Goal: Information Seeking & Learning: Find specific fact

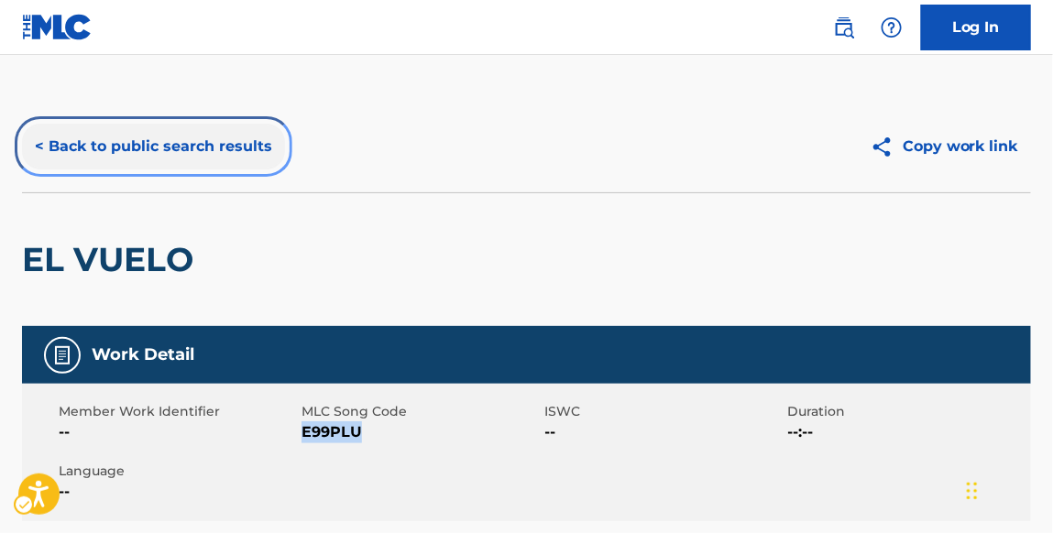
click at [256, 142] on button "< Back to public search results" at bounding box center [153, 147] width 263 height 46
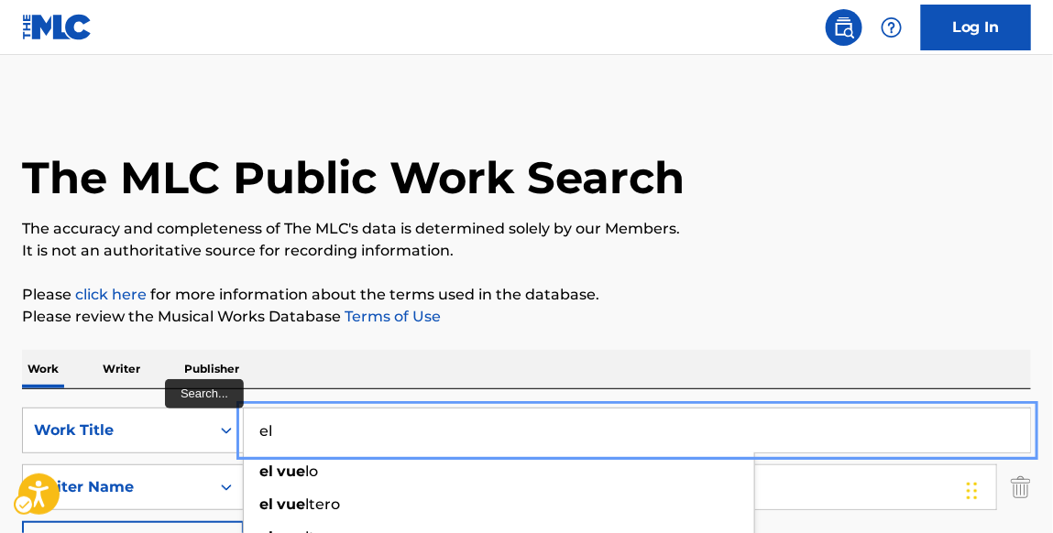
type input "e"
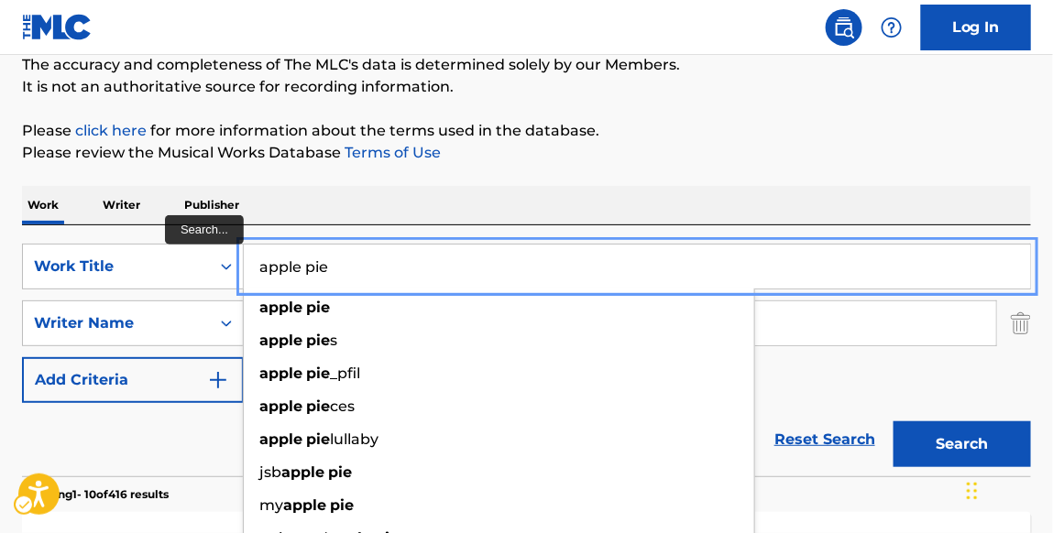
scroll to position [200, 0]
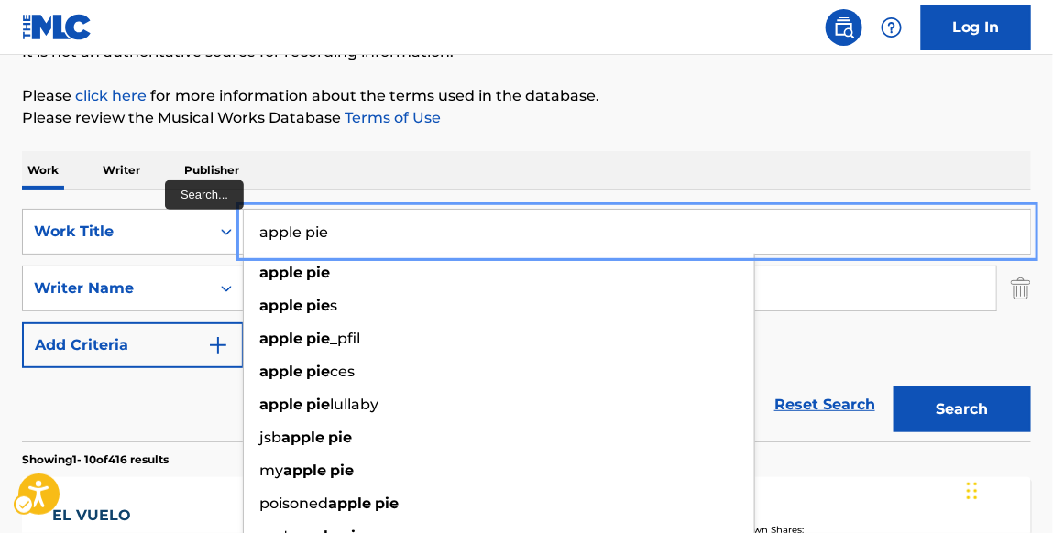
type input "apple pie"
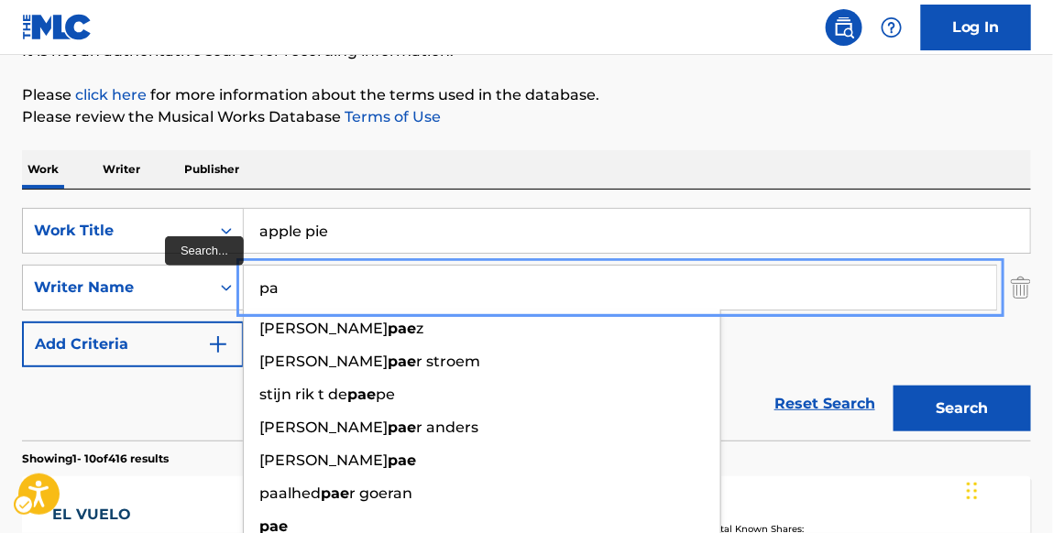
type input "p"
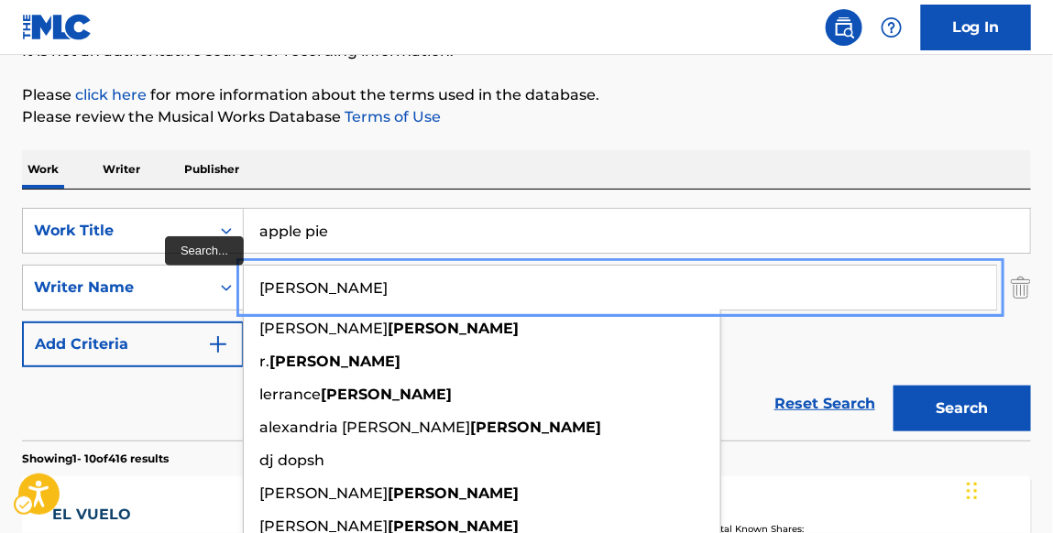
type input "[PERSON_NAME]"
click at [894, 386] on button "Search" at bounding box center [962, 409] width 137 height 46
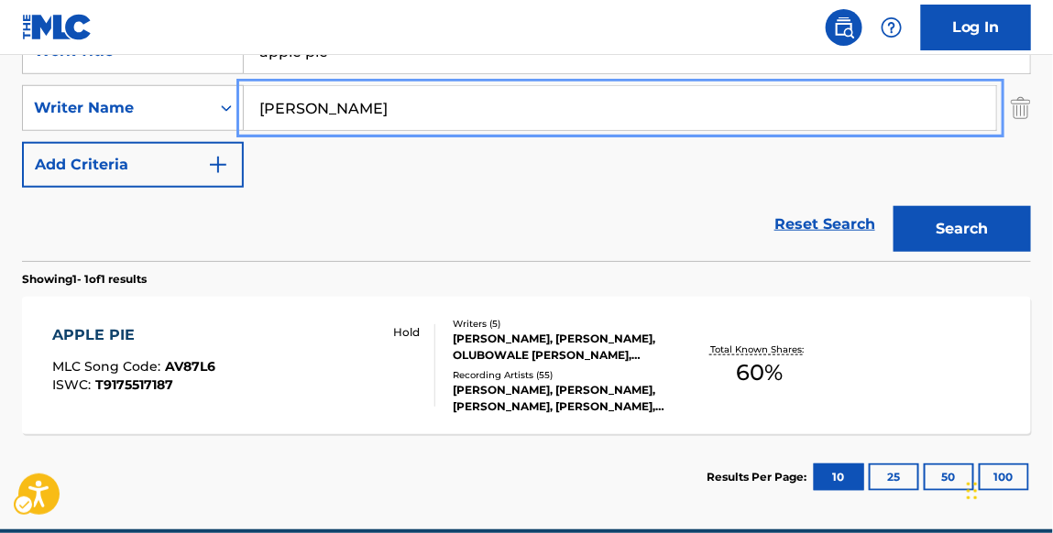
scroll to position [383, 0]
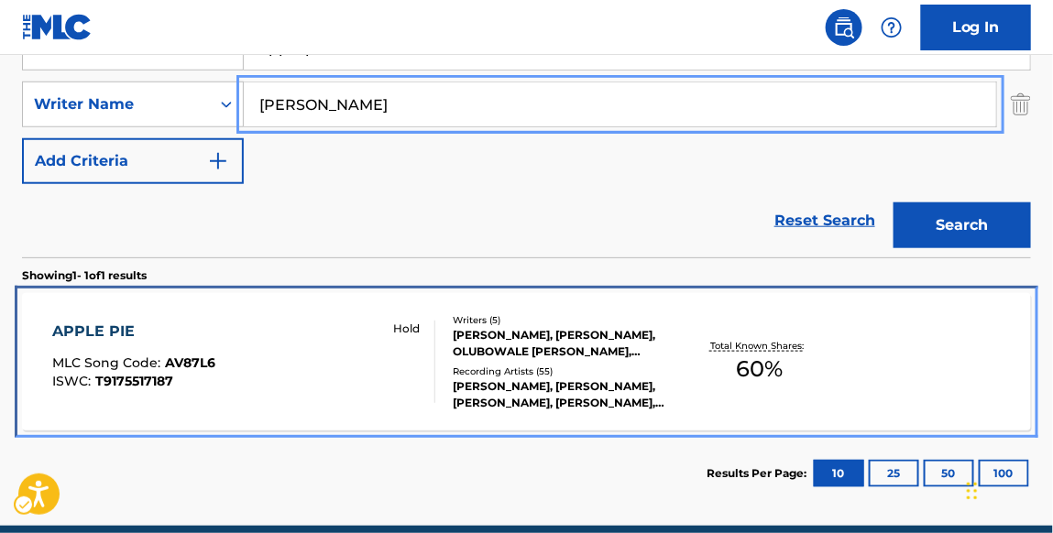
click at [106, 330] on div "APPLE PIE" at bounding box center [133, 332] width 163 height 22
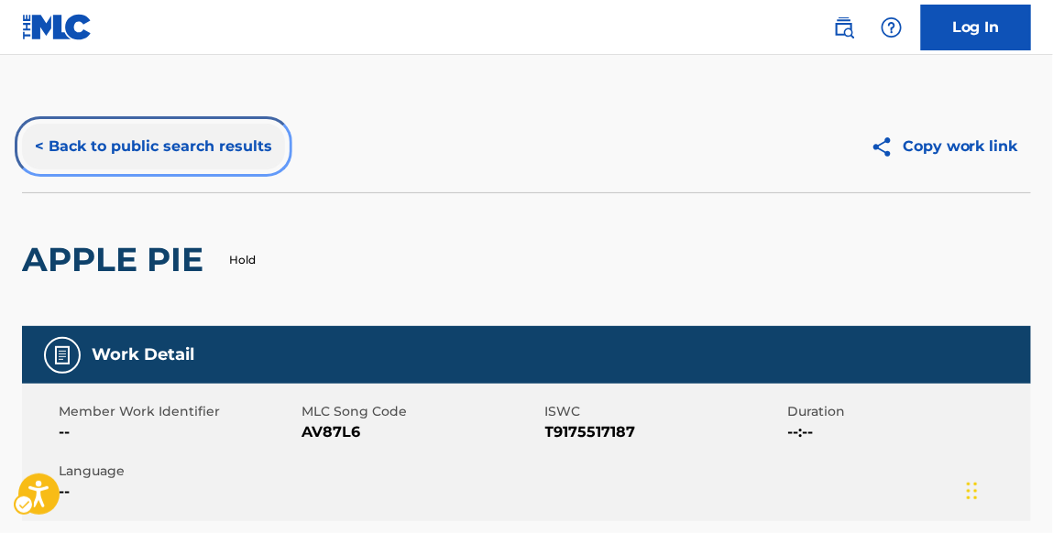
click at [250, 140] on button "< Back to public search results" at bounding box center [153, 147] width 263 height 46
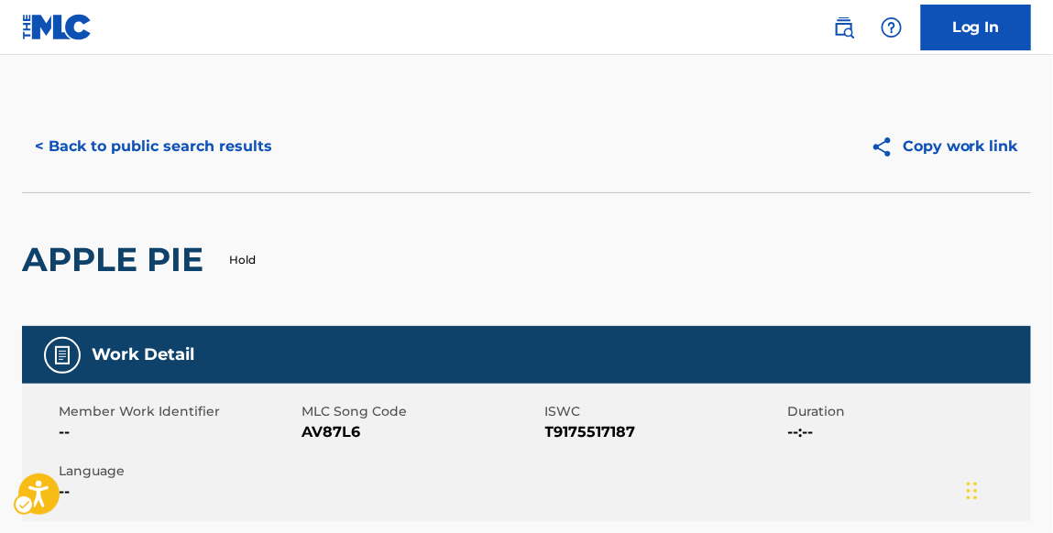
scroll to position [357, 0]
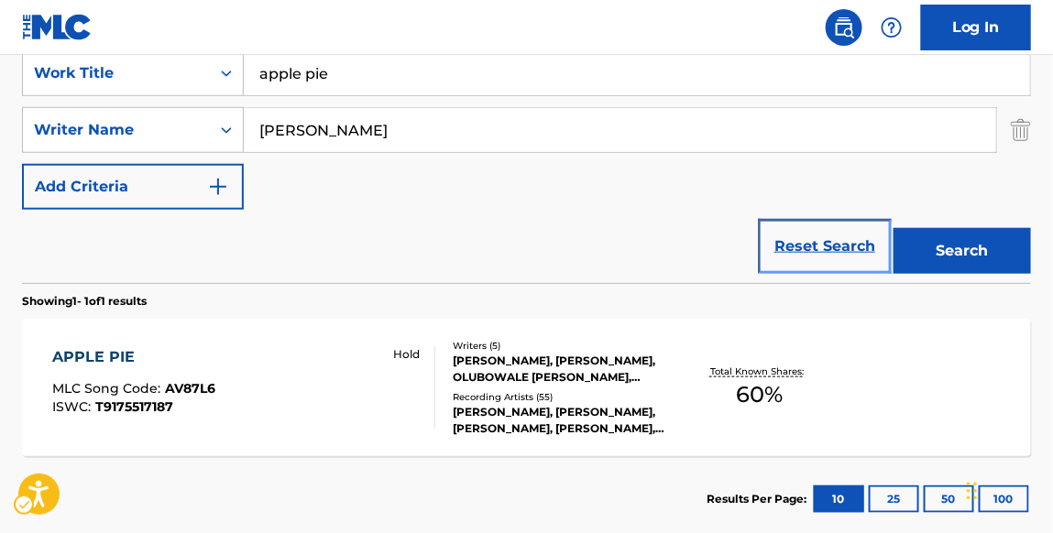
click at [832, 252] on link "Reset Search" at bounding box center [824, 246] width 119 height 40
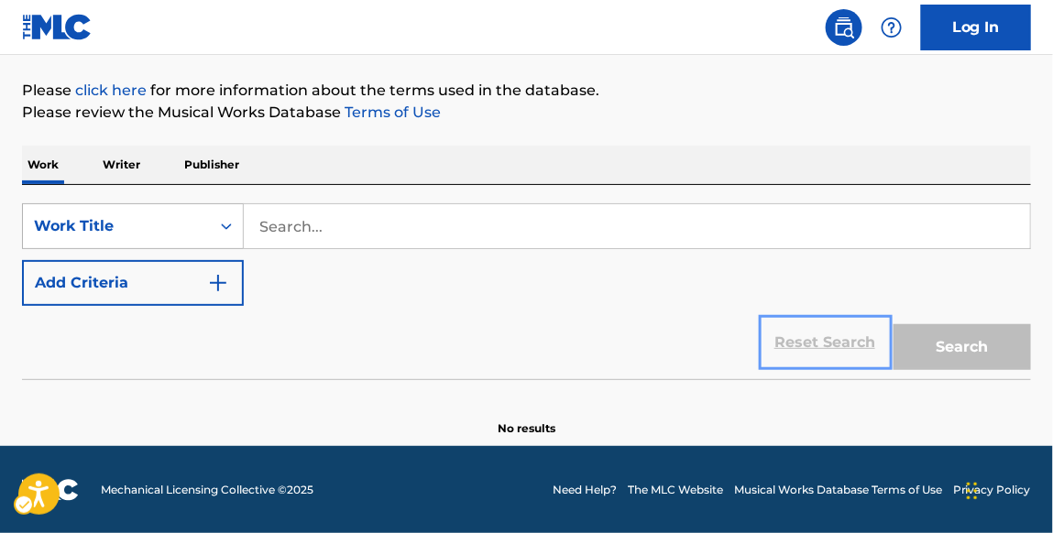
click at [226, 222] on icon "Search Form" at bounding box center [226, 226] width 18 height 18
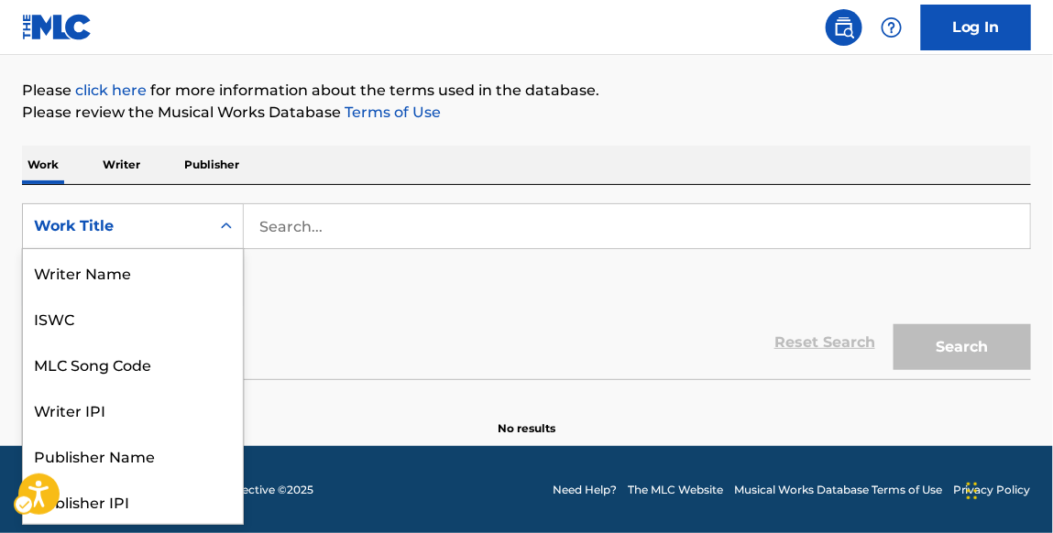
scroll to position [92, 0]
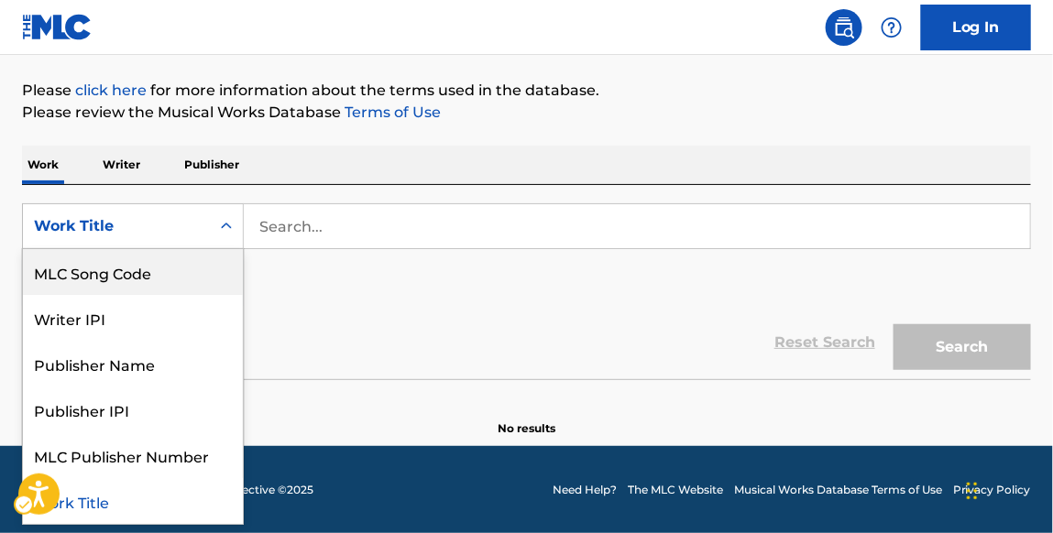
click at [180, 272] on div "MLC Song Code" at bounding box center [133, 272] width 220 height 46
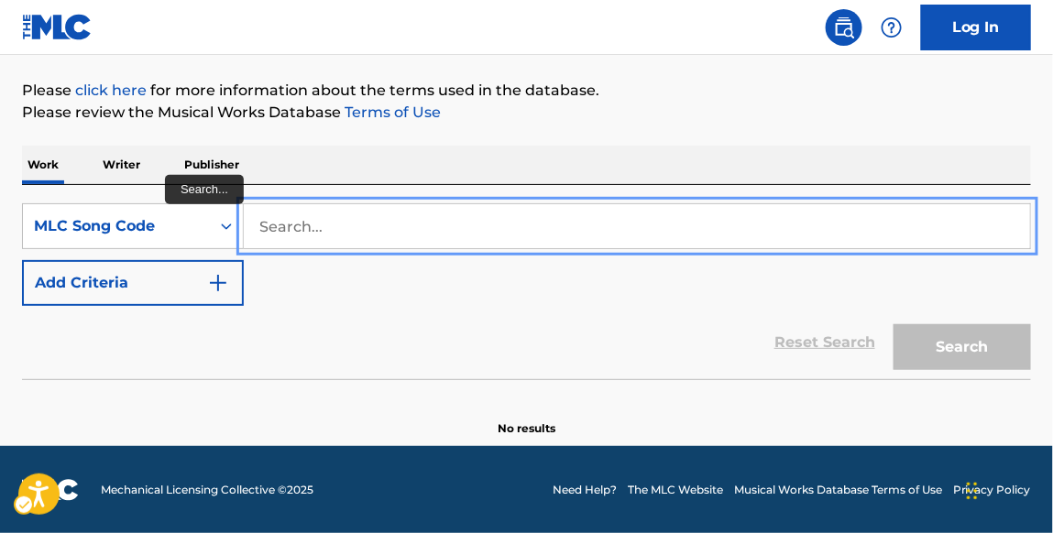
paste input "E09164"
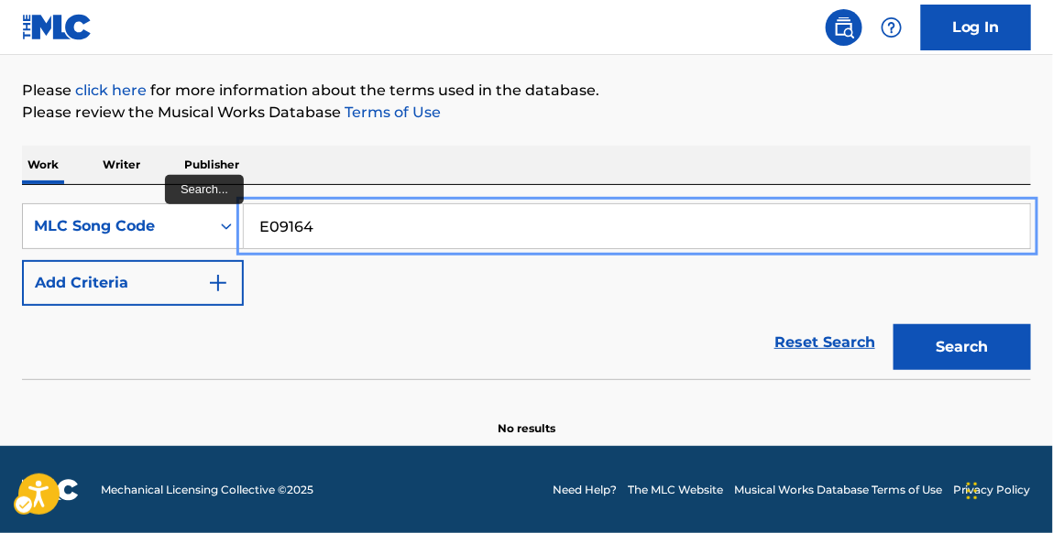
type input "E09164"
click at [22, 260] on button "Add Criteria" at bounding box center [133, 283] width 222 height 46
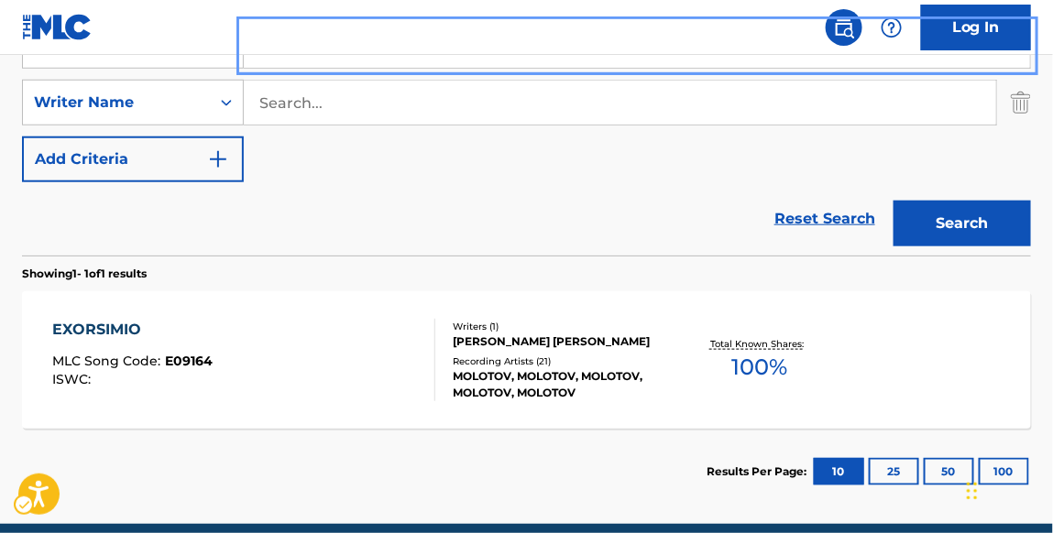
scroll to position [388, 0]
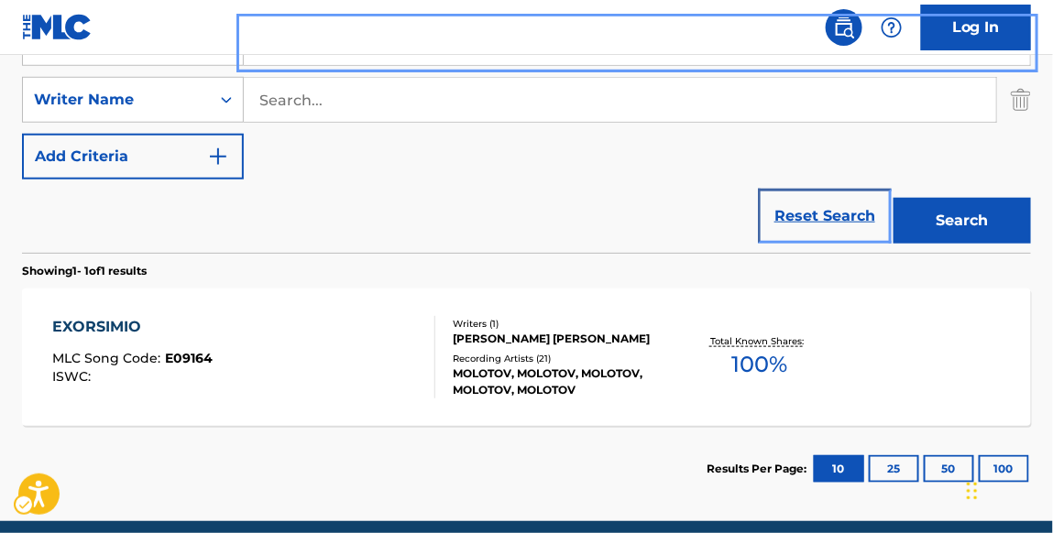
click at [837, 207] on link "Reset Search" at bounding box center [824, 216] width 119 height 40
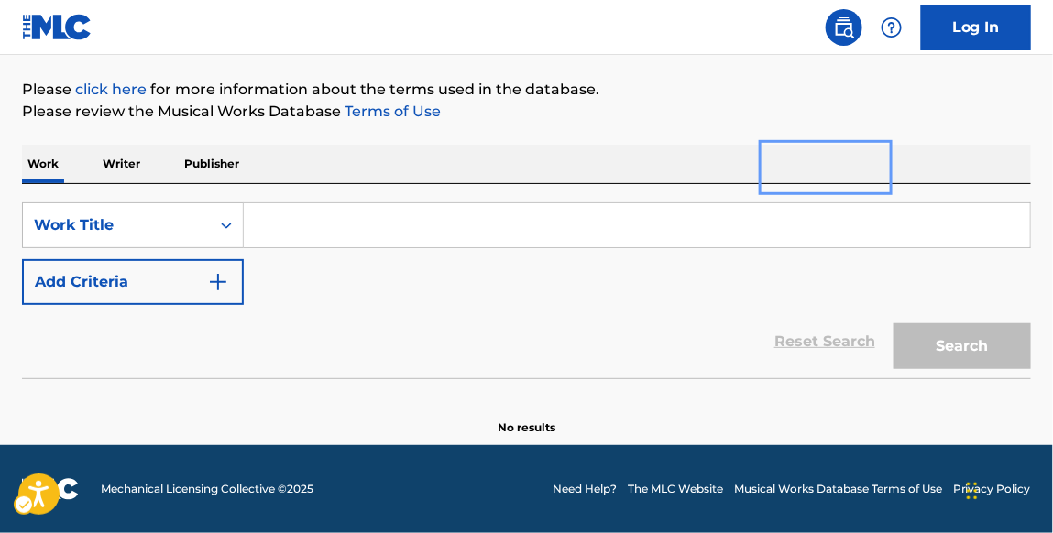
scroll to position [204, 0]
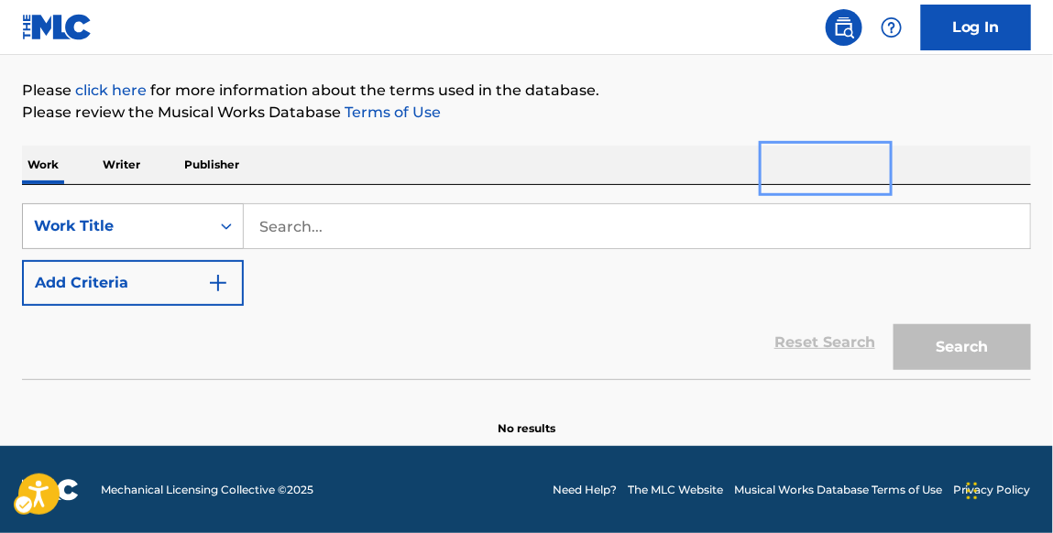
click at [227, 223] on icon "Search Form" at bounding box center [226, 226] width 18 height 18
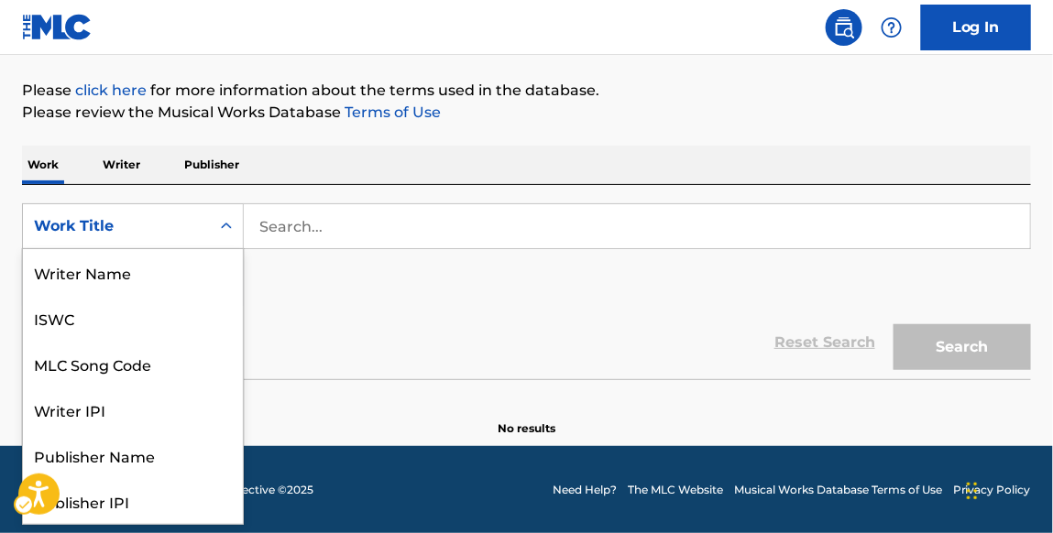
scroll to position [92, 0]
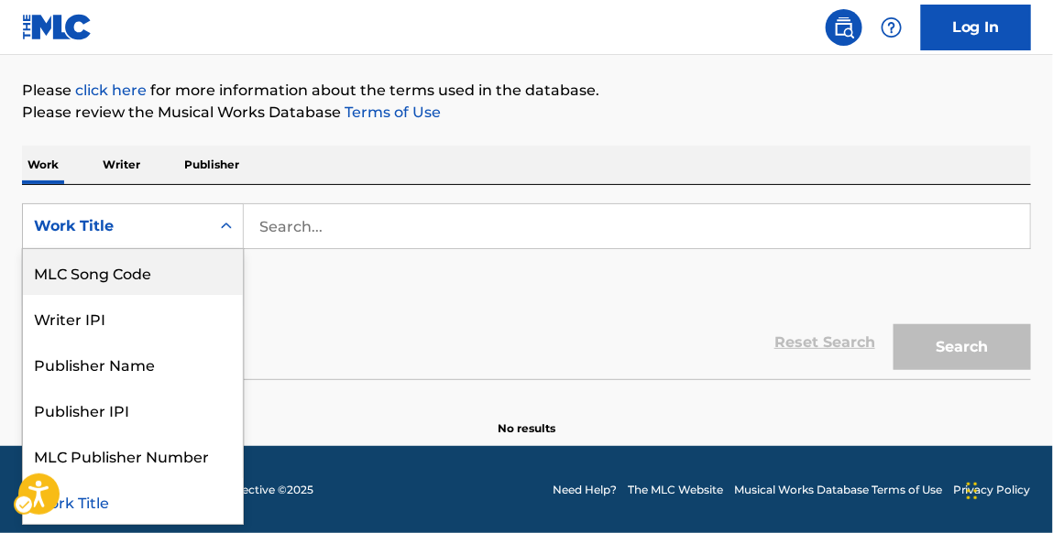
click at [209, 264] on div "MLC Song Code" at bounding box center [133, 272] width 220 height 46
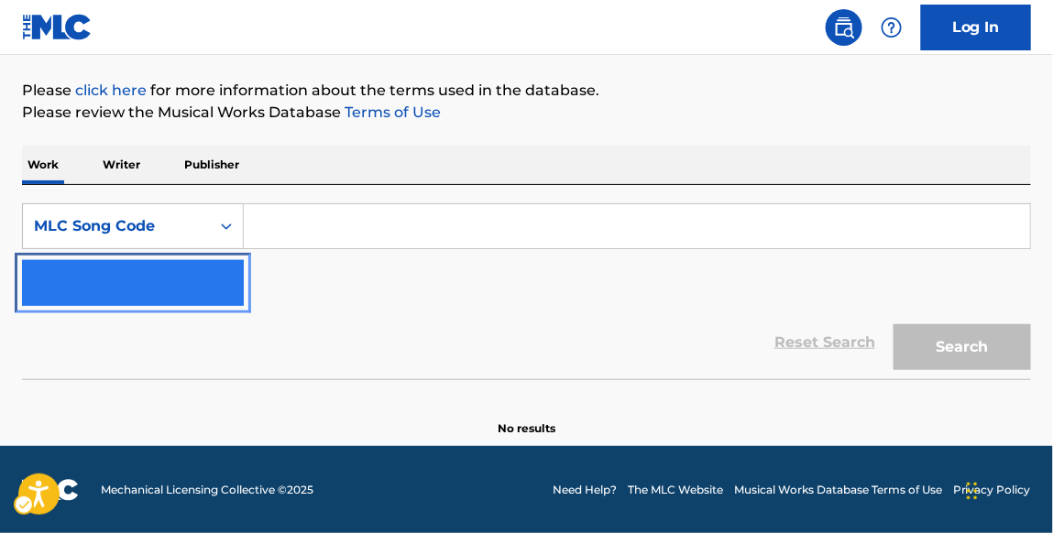
click at [209, 264] on button "Add Criteria" at bounding box center [133, 283] width 222 height 46
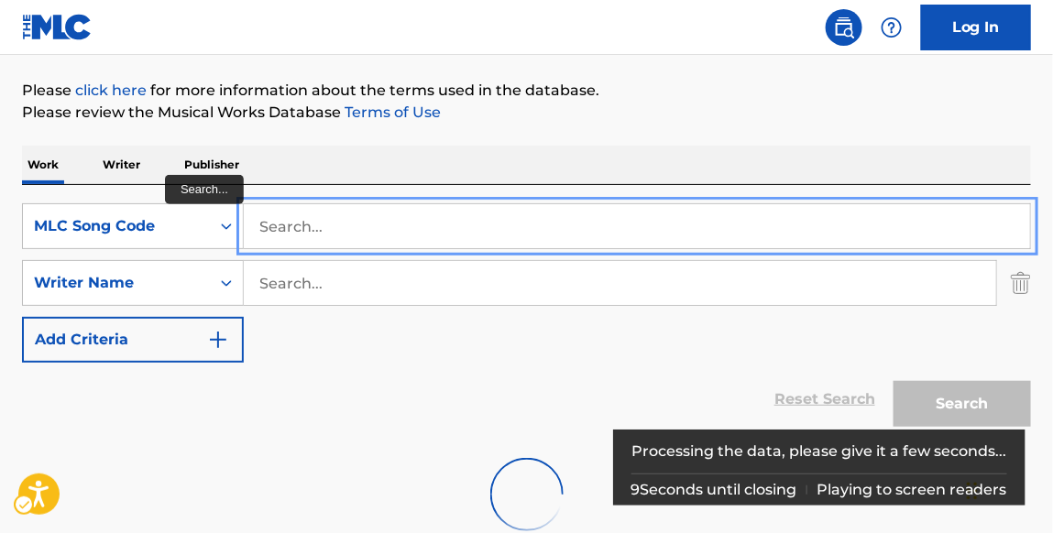
paste input "MH1WX3"
click at [22, 317] on button "Add Criteria" at bounding box center [133, 340] width 222 height 46
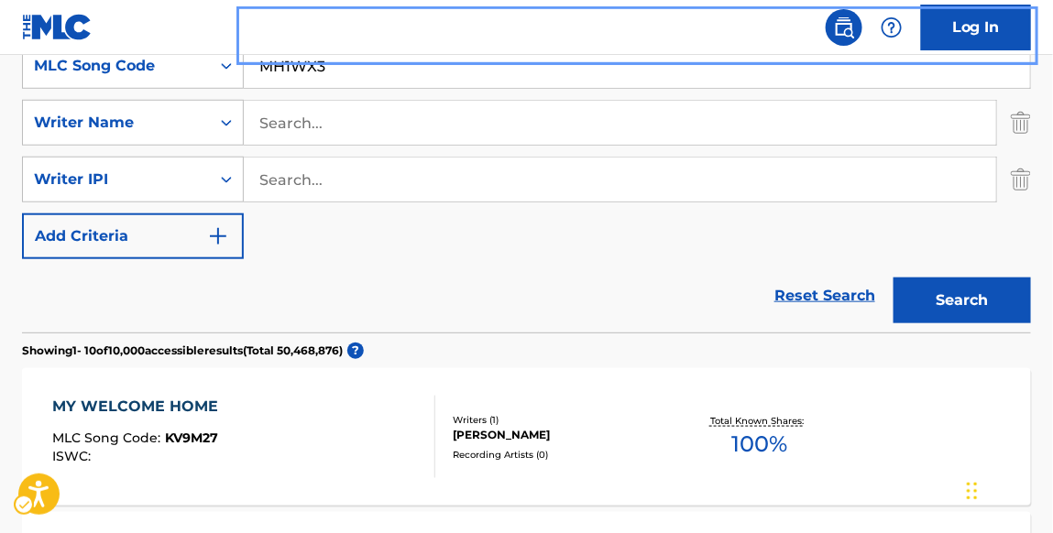
scroll to position [359, 0]
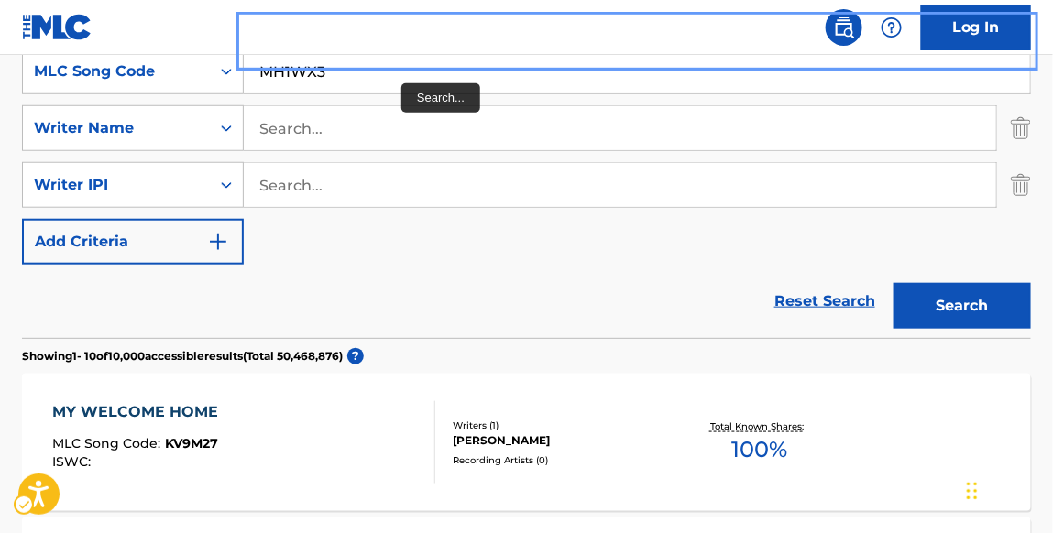
click at [398, 77] on input "MH1WX3" at bounding box center [637, 71] width 786 height 44
type input "M"
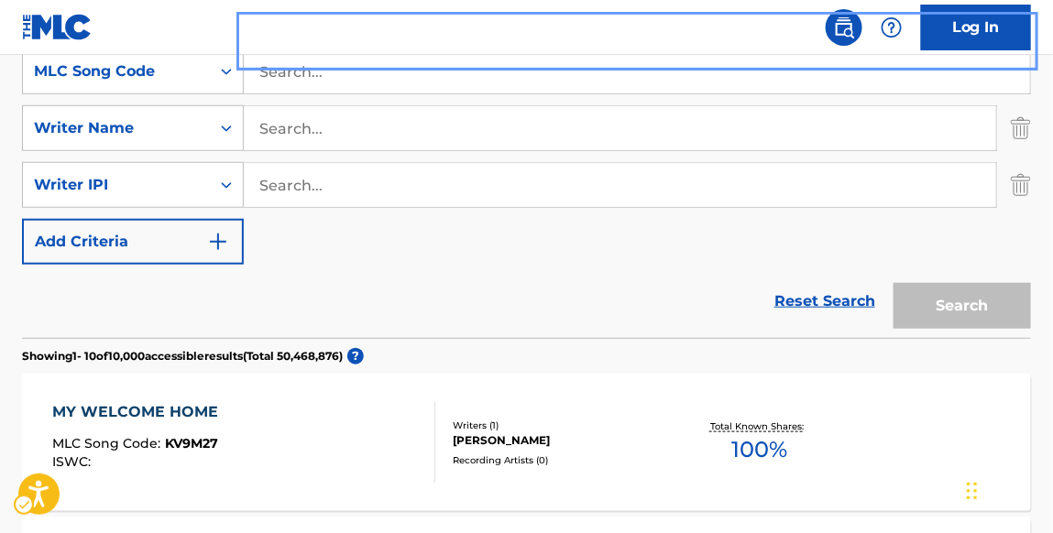
paste input "MVB4QY"
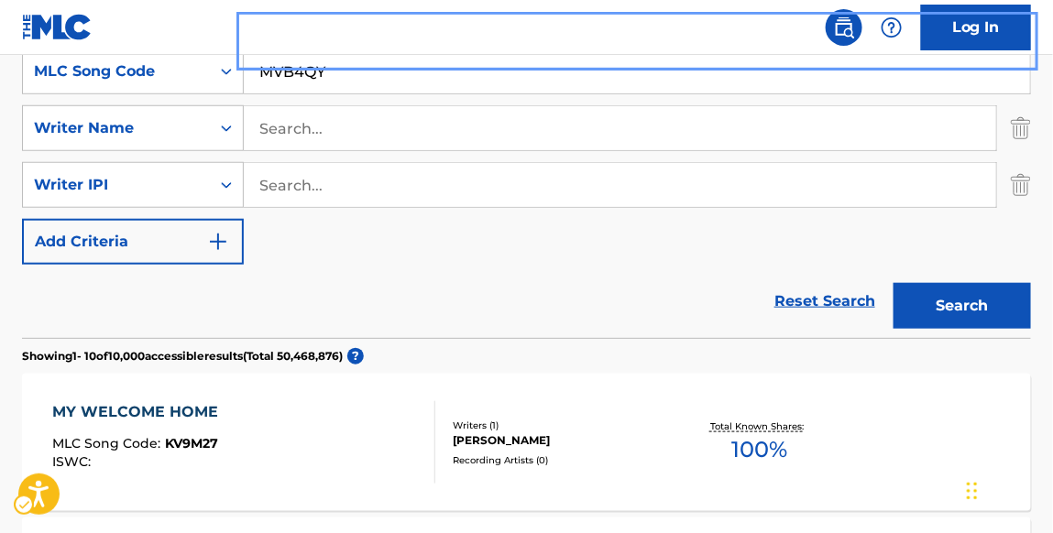
type input "MVB4QY"
click at [22, 219] on button "Add Criteria" at bounding box center [133, 242] width 222 height 46
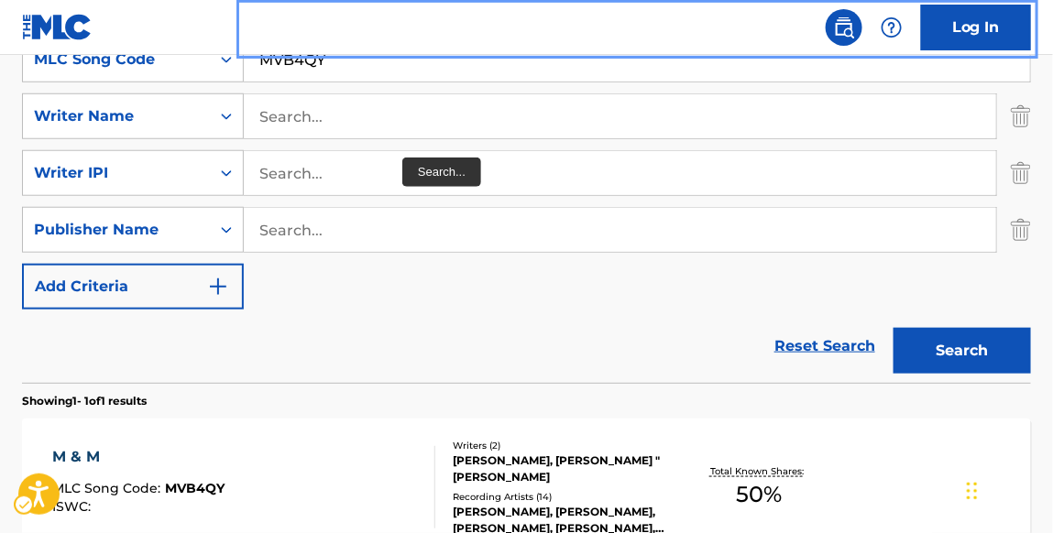
scroll to position [466, 0]
